Goal: Task Accomplishment & Management: Use online tool/utility

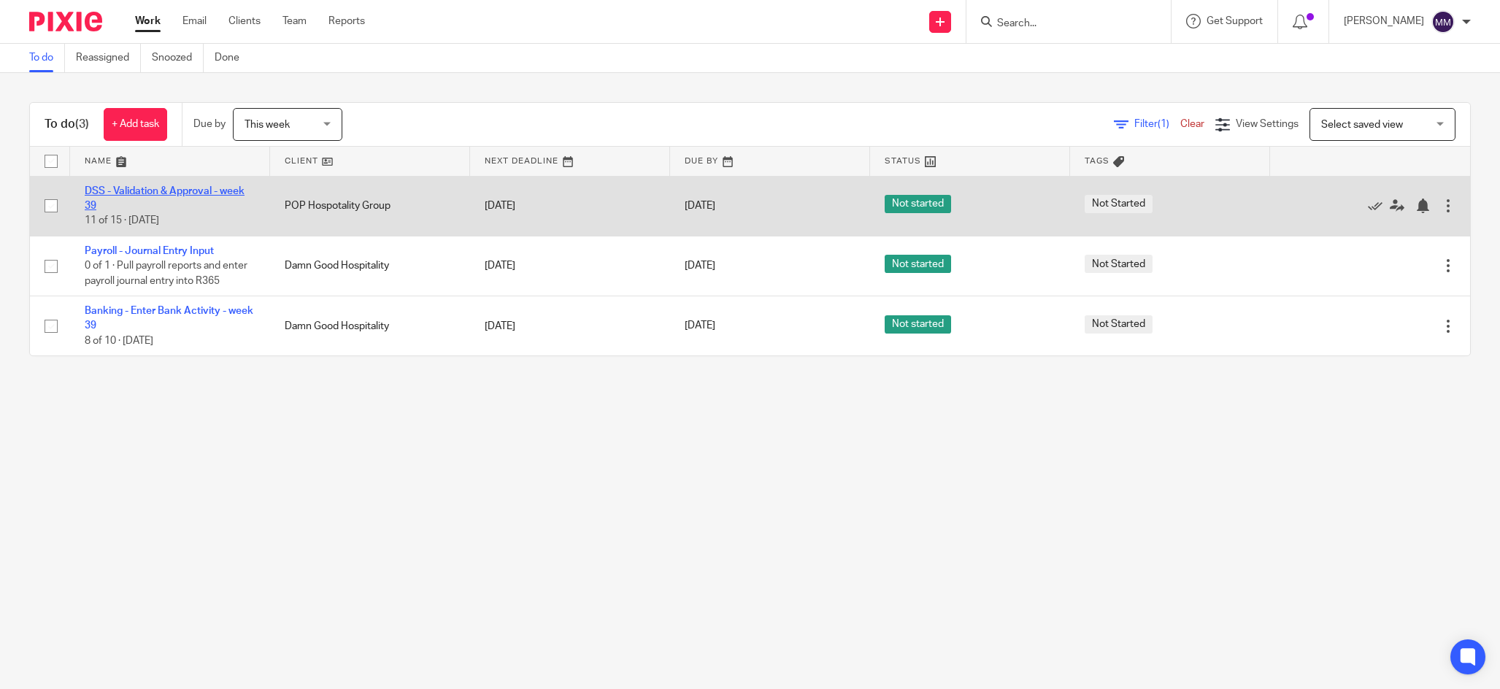
click at [179, 192] on link "DSS - Validation & Approval - week 39" at bounding box center [165, 198] width 160 height 25
